Goal: Task Accomplishment & Management: Use online tool/utility

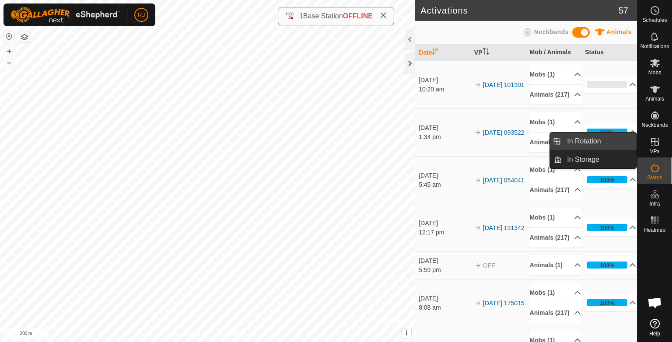
click at [585, 142] on link "In Rotation" at bounding box center [599, 142] width 75 height 18
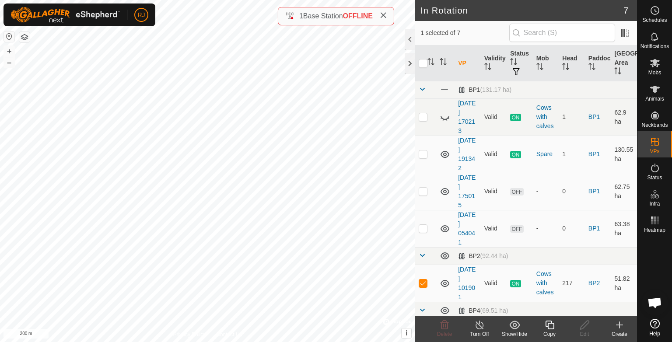
click at [618, 324] on icon at bounding box center [620, 325] width 11 height 11
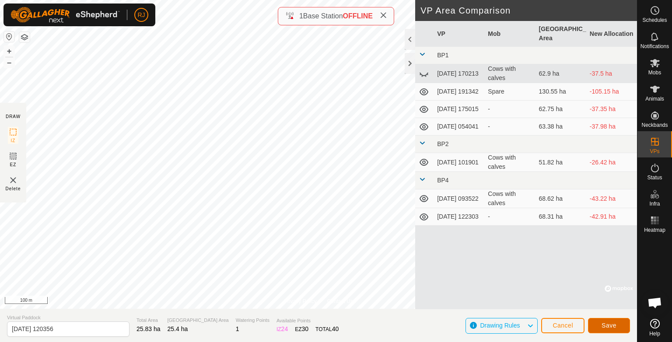
click at [606, 326] on span "Save" at bounding box center [609, 325] width 15 height 7
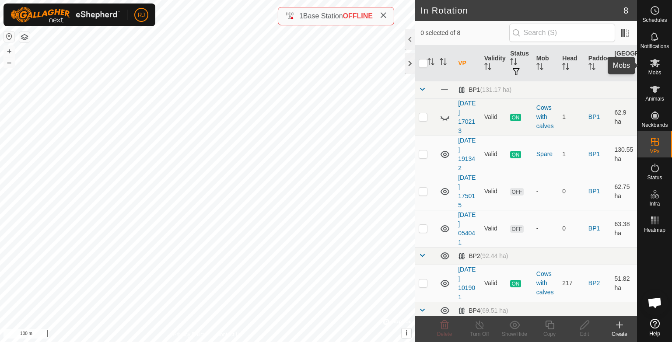
click at [652, 66] on icon at bounding box center [656, 63] width 10 height 8
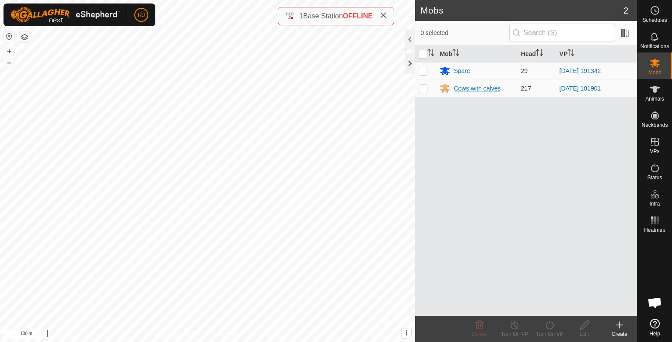
click at [470, 88] on div "Cows with calves" at bounding box center [477, 88] width 47 height 9
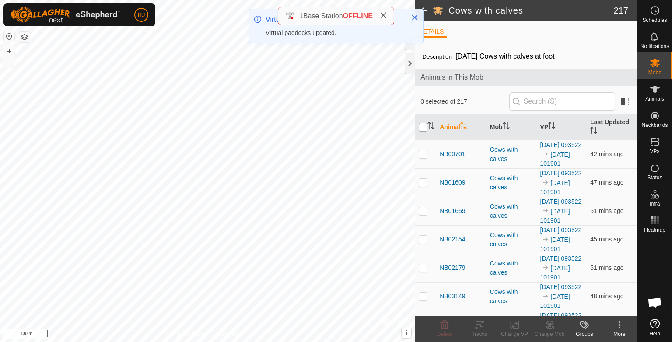
click at [423, 127] on input "checkbox" at bounding box center [423, 127] width 9 height 9
checkbox input "true"
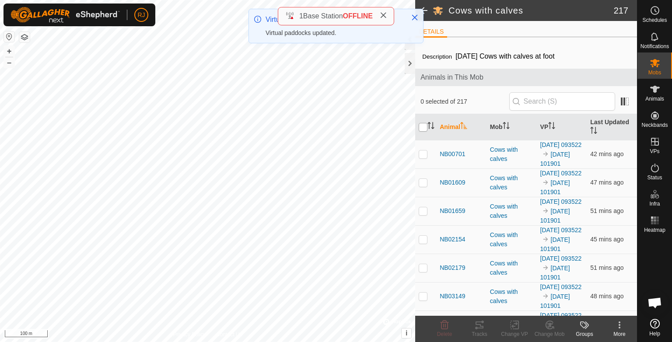
checkbox input "true"
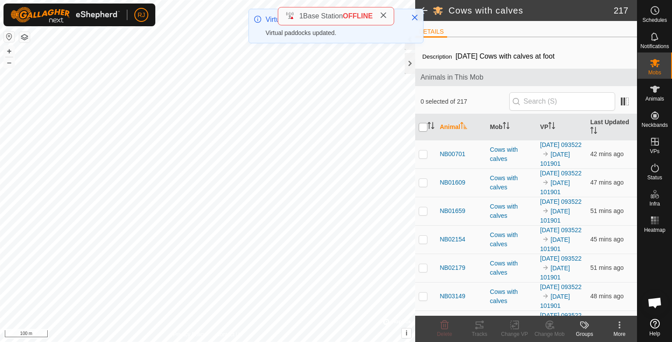
checkbox input "true"
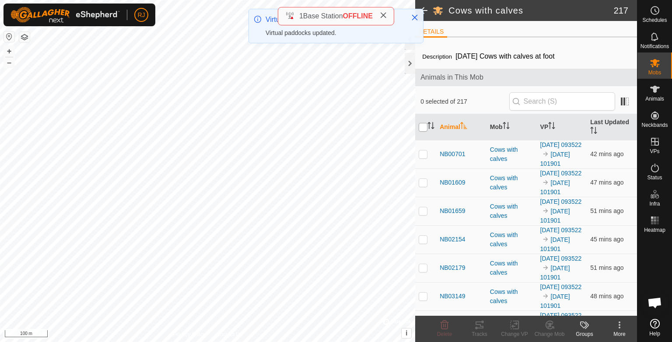
checkbox input "true"
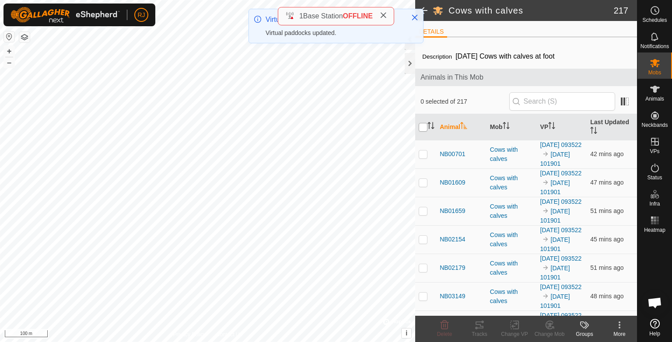
checkbox input "true"
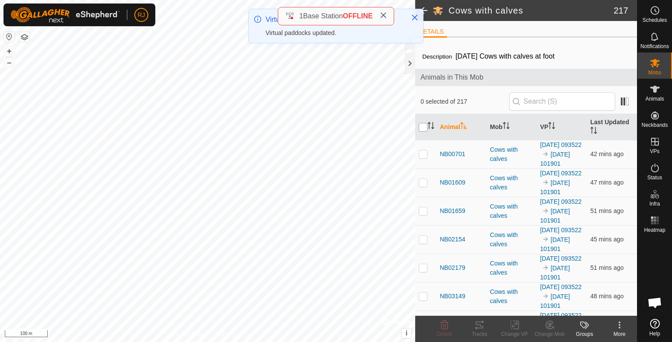
checkbox input "true"
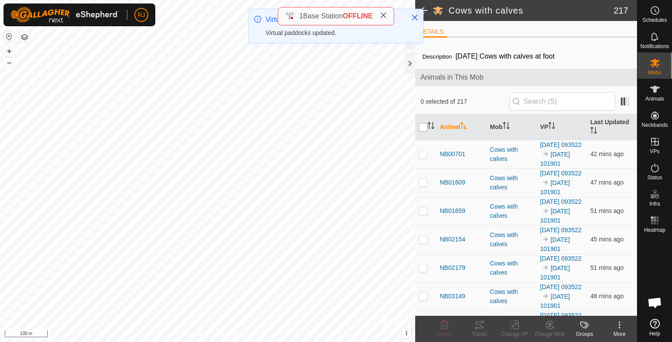
checkbox input "true"
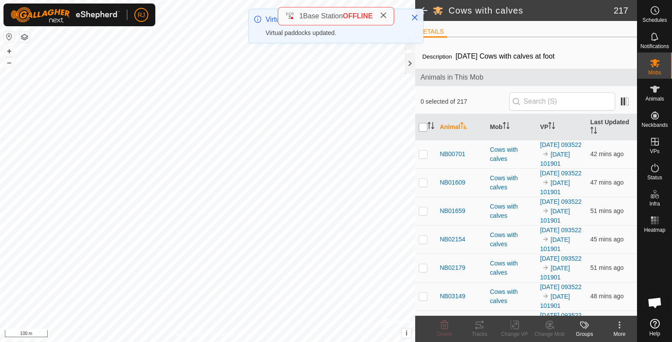
checkbox input "true"
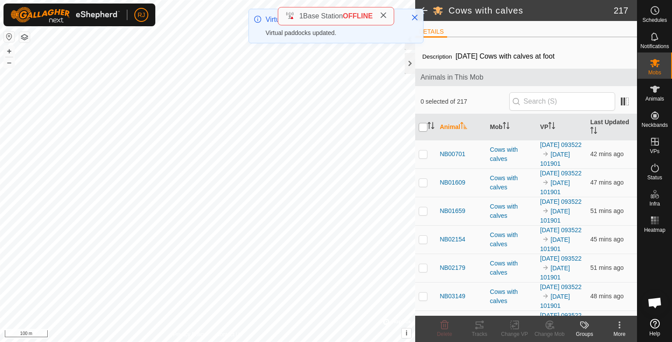
checkbox input "true"
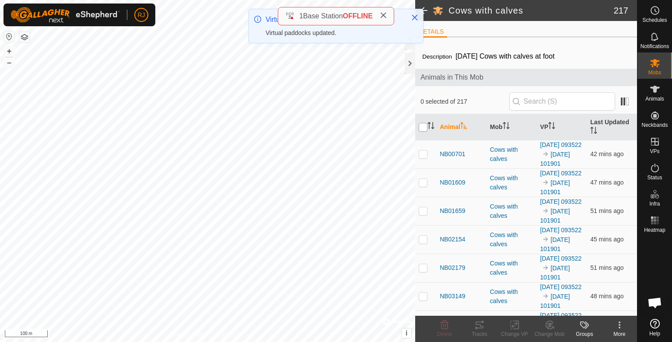
checkbox input "true"
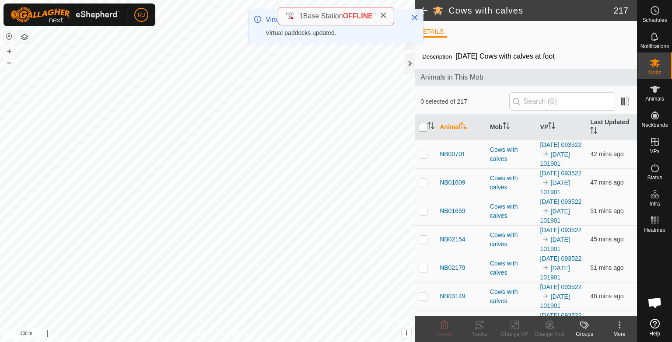
checkbox input "true"
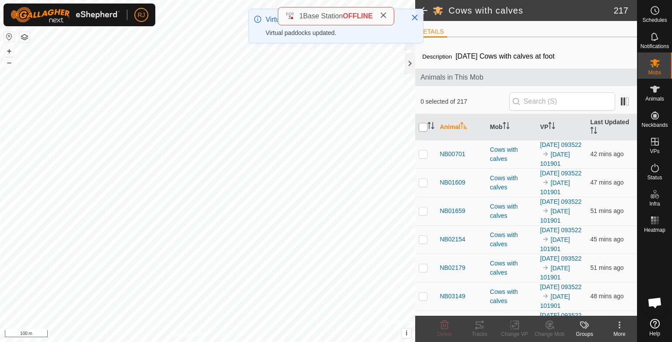
checkbox input "true"
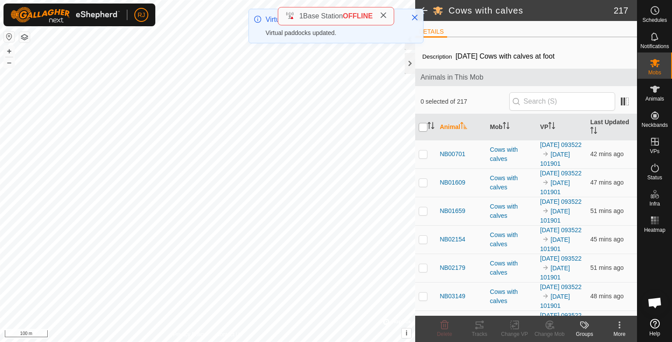
checkbox input "true"
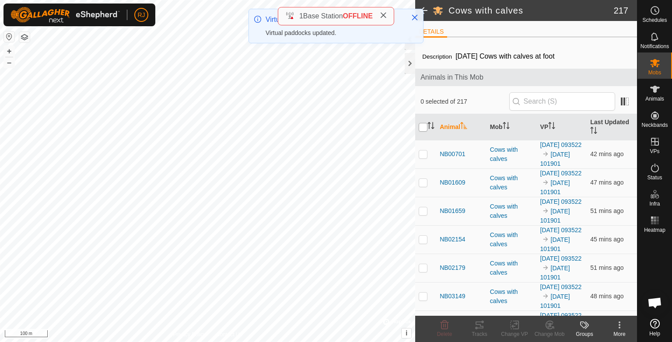
checkbox input "true"
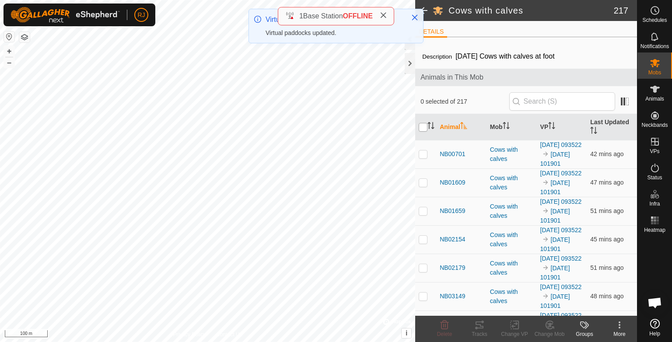
checkbox input "true"
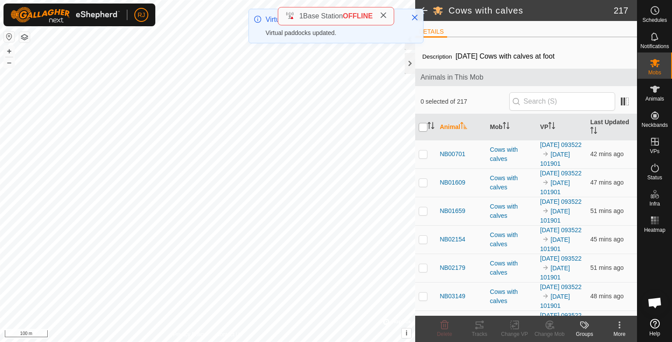
checkbox input "true"
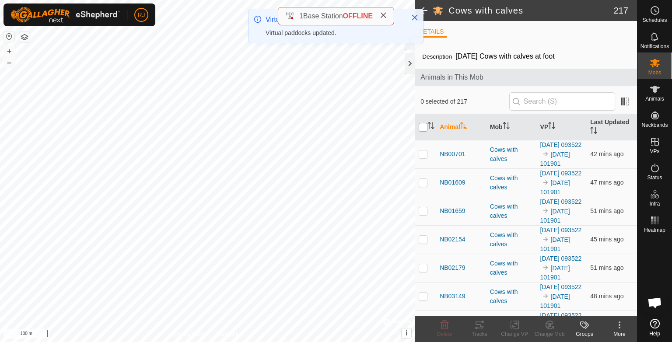
checkbox input "true"
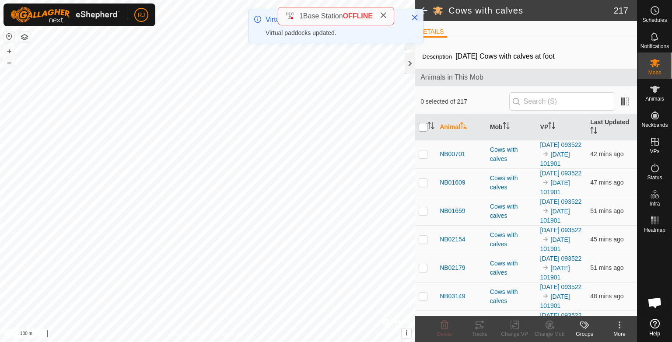
checkbox input "true"
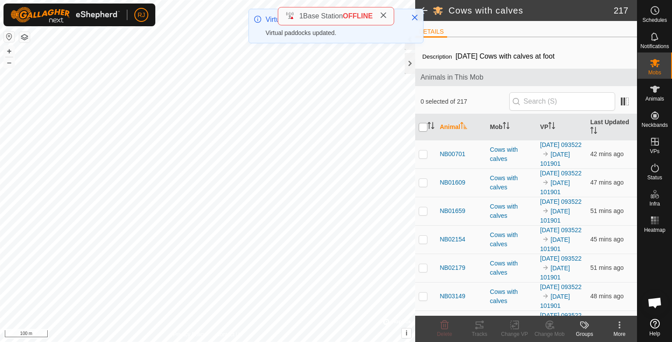
checkbox input "true"
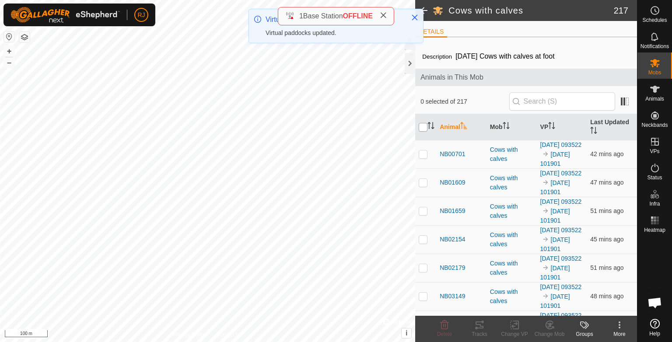
checkbox input "true"
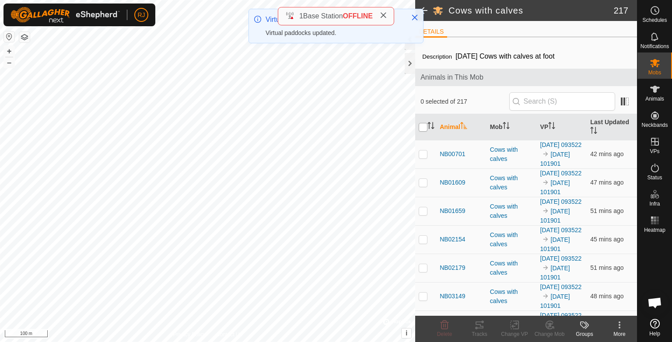
checkbox input "true"
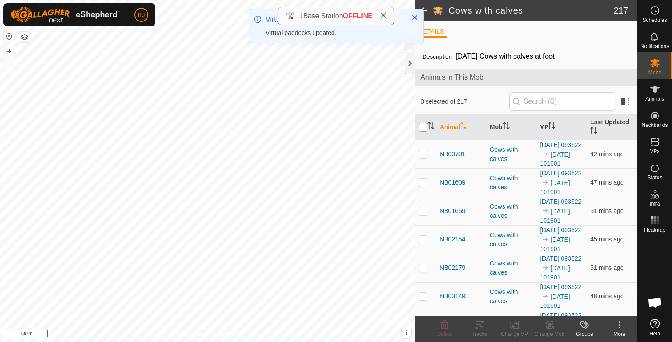
checkbox input "true"
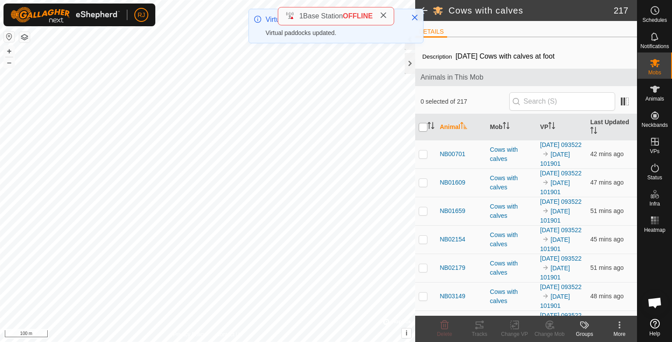
checkbox input "true"
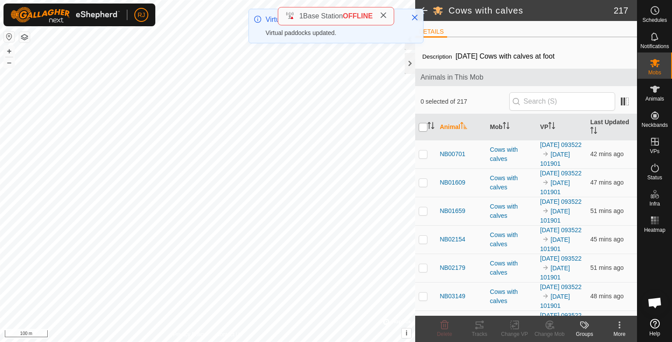
checkbox input "true"
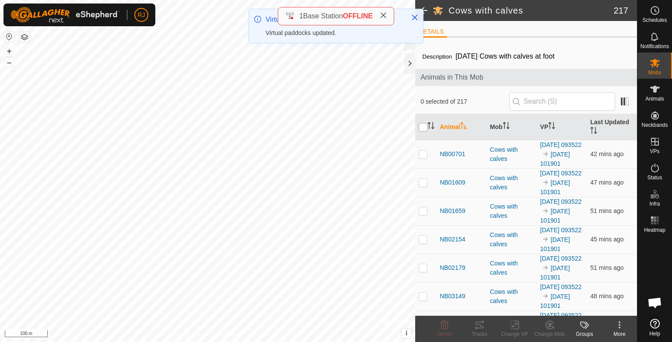
checkbox input "true"
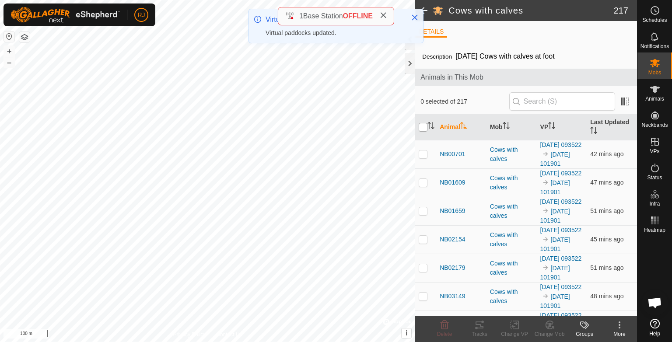
checkbox input "true"
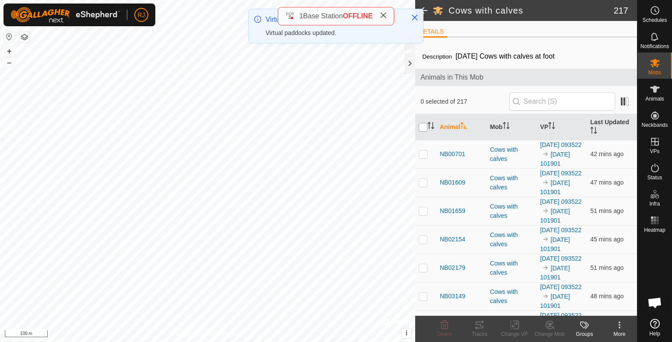
checkbox input "true"
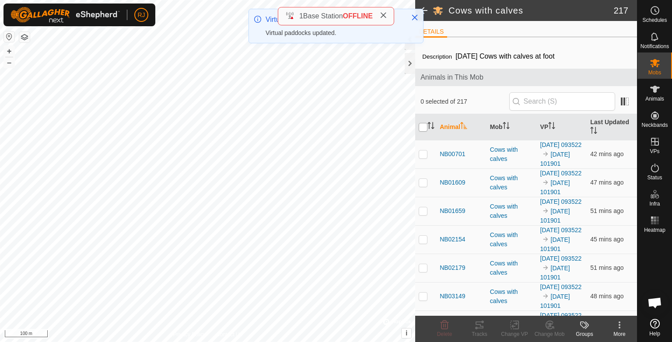
checkbox input "true"
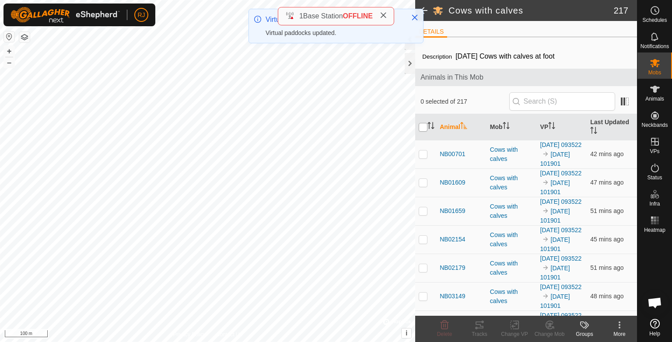
checkbox input "true"
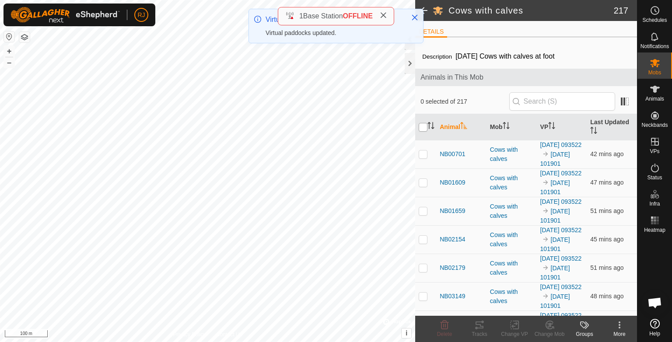
checkbox input "true"
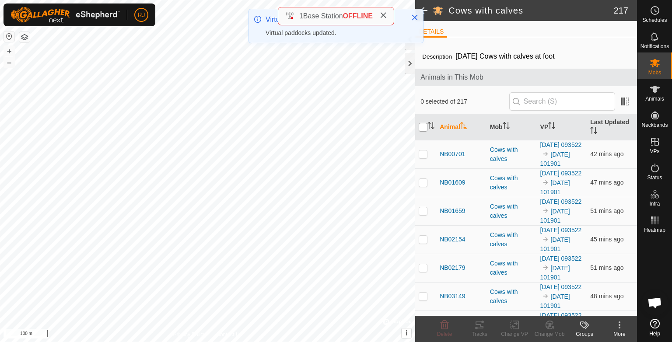
checkbox input "true"
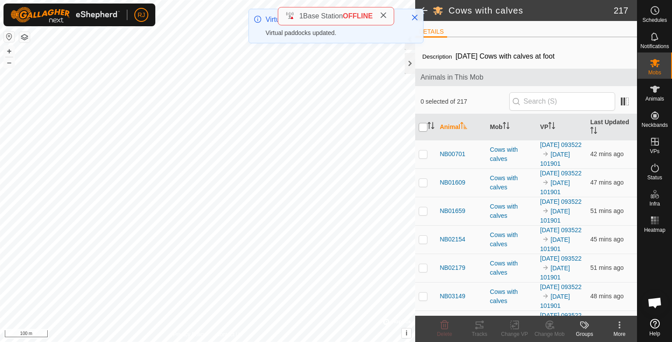
checkbox input "true"
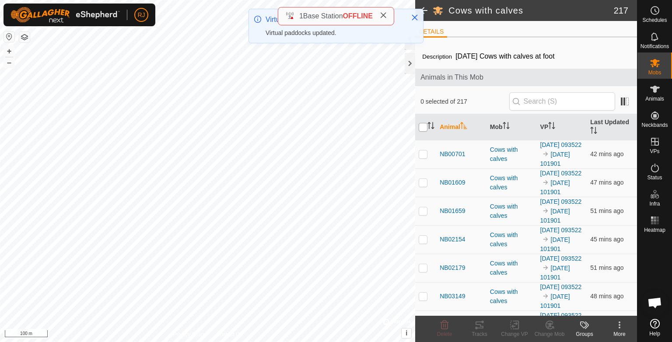
checkbox input "true"
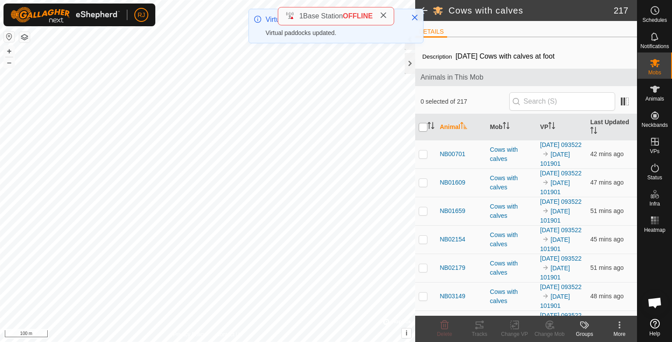
checkbox input "true"
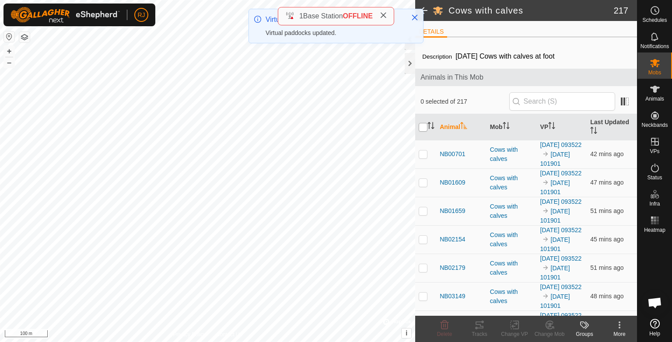
checkbox input "true"
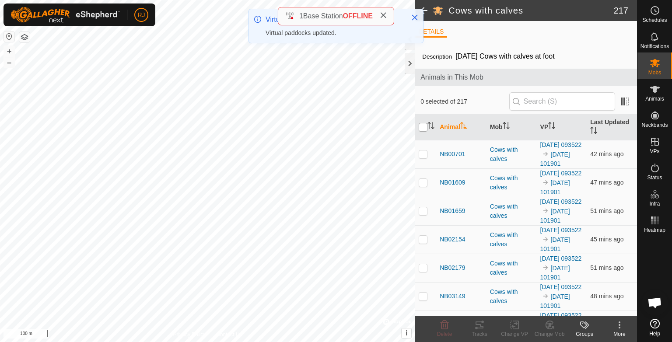
checkbox input "true"
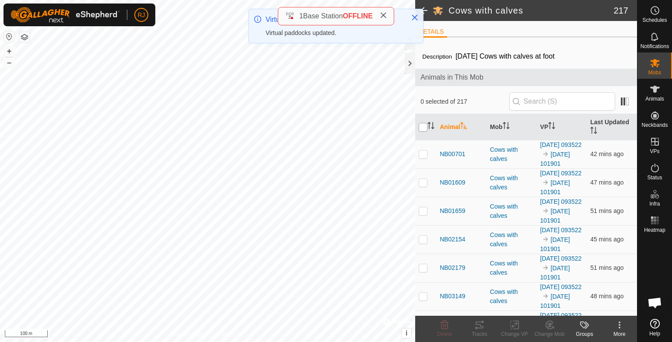
checkbox input "true"
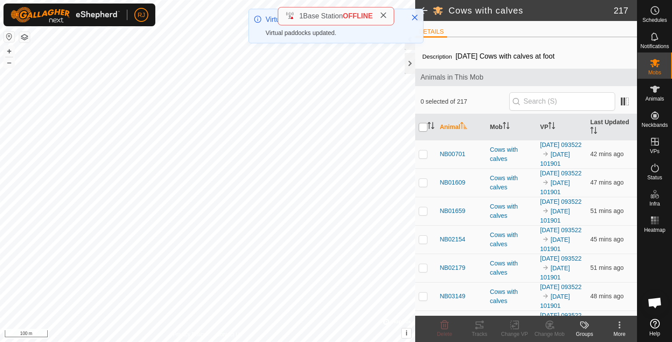
checkbox input "true"
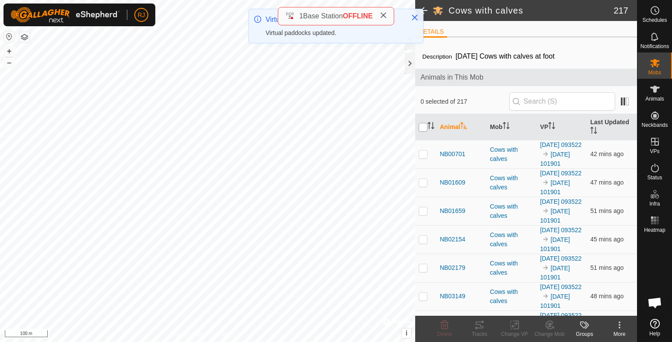
checkbox input "true"
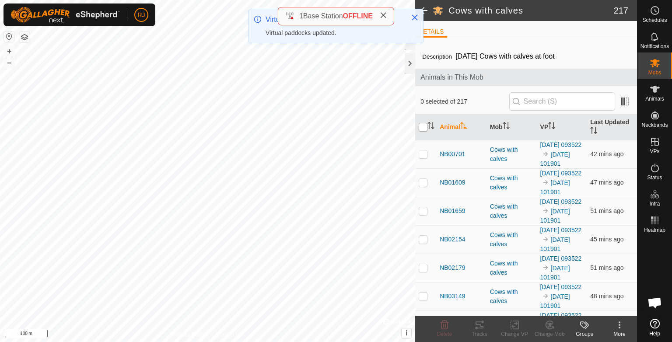
checkbox input "true"
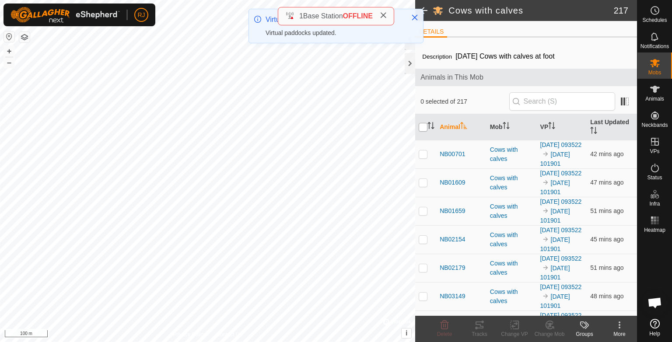
checkbox input "true"
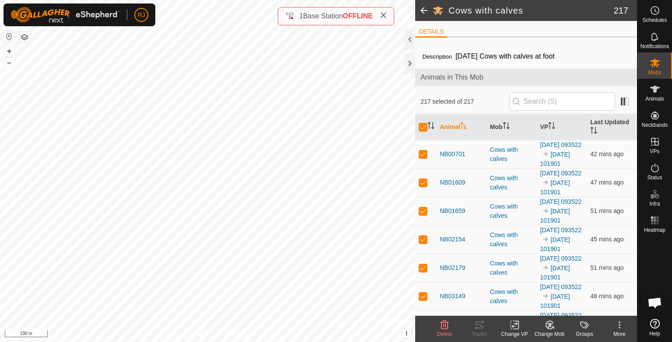
click at [514, 324] on icon at bounding box center [515, 326] width 6 height 6
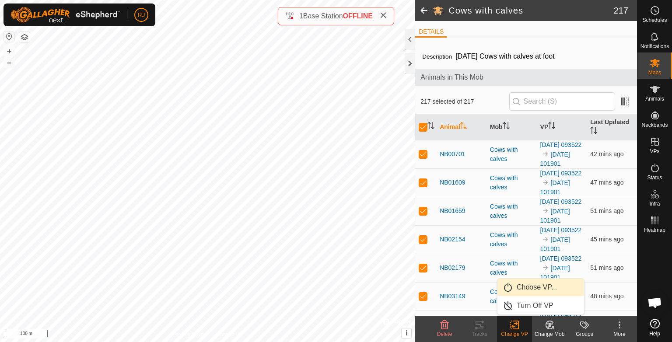
click at [514, 285] on link "Choose VP..." at bounding box center [541, 288] width 87 height 18
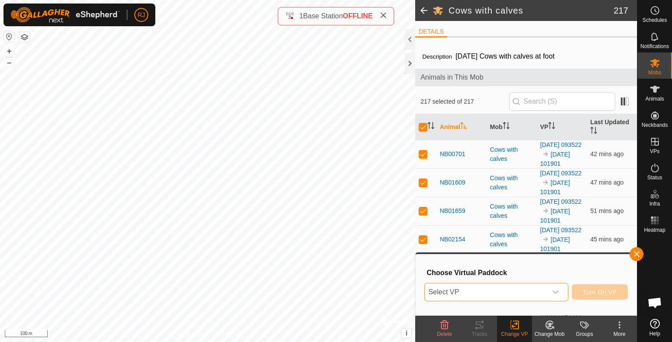
click at [481, 292] on span "Select VP" at bounding box center [486, 293] width 122 height 18
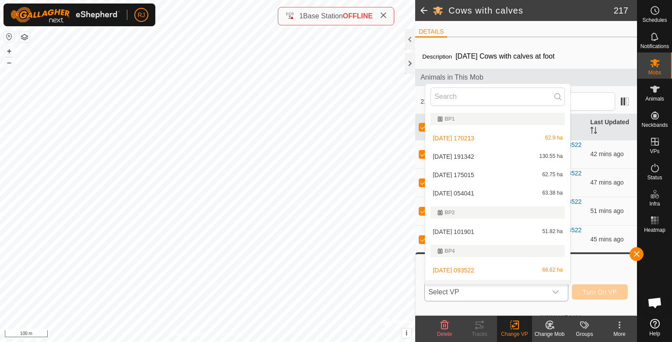
scroll to position [13, 0]
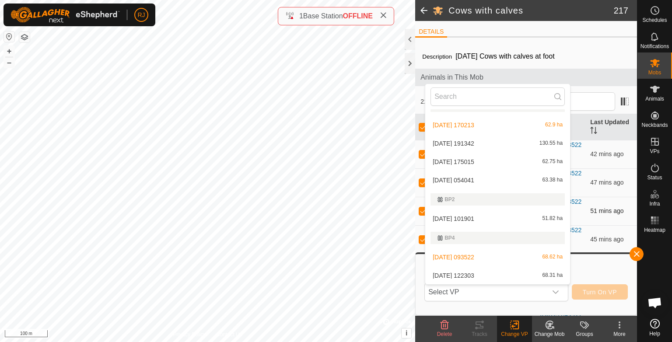
click at [416, 224] on div "Cows with calves 217 DETAILS Description May 2025 Cows with calves at foot Anim…" at bounding box center [318, 171] width 637 height 342
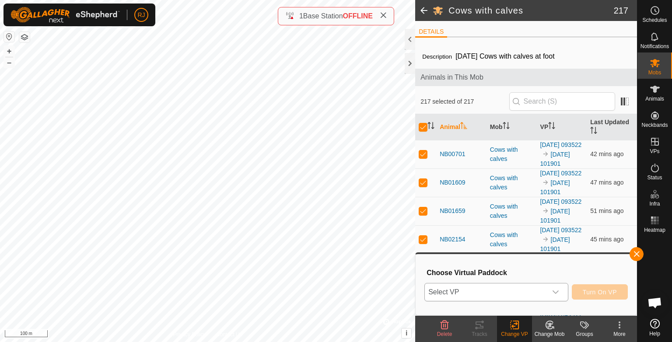
click at [477, 290] on span "Select VP" at bounding box center [486, 293] width 122 height 18
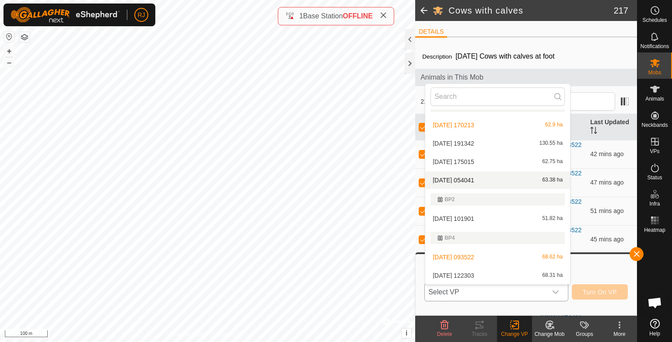
scroll to position [52, 0]
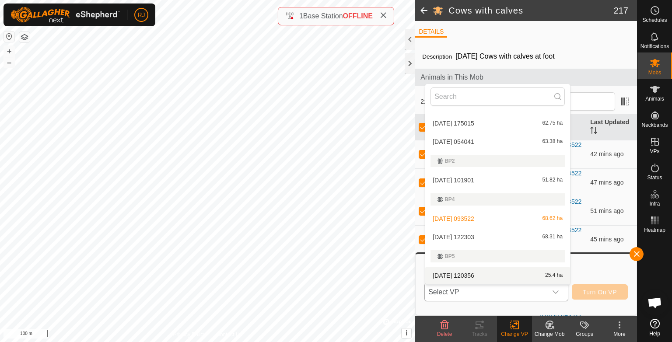
click at [460, 275] on li "2025-09-22 120356 25.4 ha" at bounding box center [498, 276] width 145 height 18
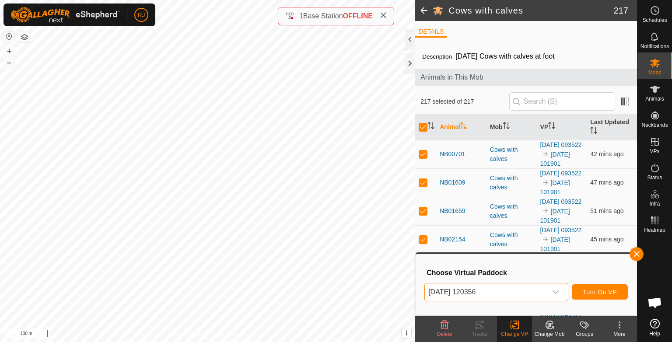
click at [472, 290] on span "[DATE] 120356" at bounding box center [486, 293] width 122 height 18
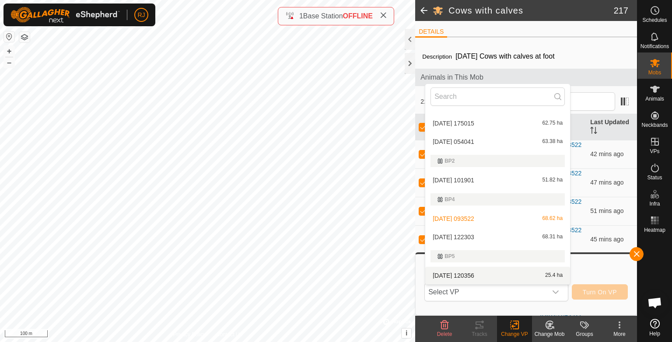
click at [462, 274] on li "2025-09-22 120356 25.4 ha" at bounding box center [498, 276] width 145 height 18
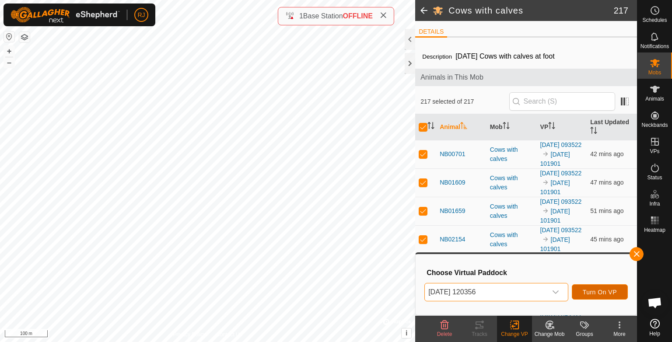
click at [595, 292] on span "Turn On VP" at bounding box center [600, 292] width 34 height 7
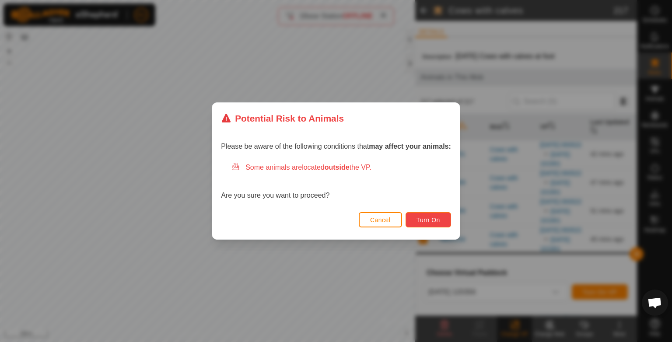
click at [428, 222] on span "Turn On" at bounding box center [429, 220] width 24 height 7
